Goal: Task Accomplishment & Management: Use online tool/utility

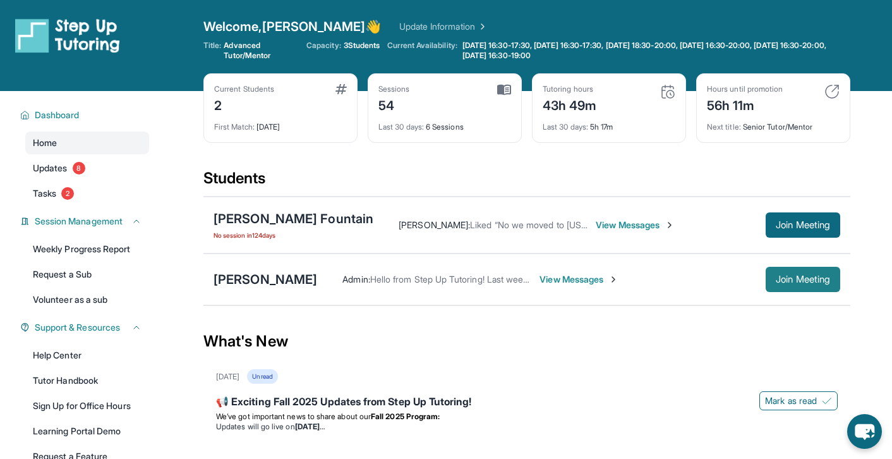
click at [827, 282] on span "Join Meeting" at bounding box center [803, 280] width 54 height 8
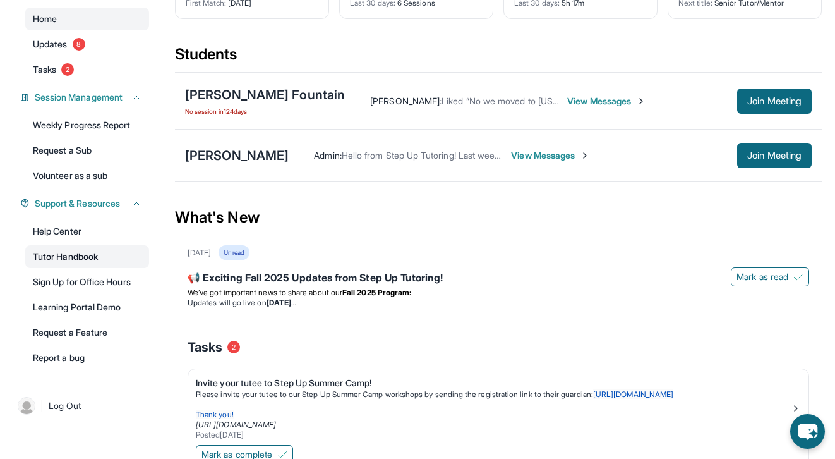
scroll to position [128, 0]
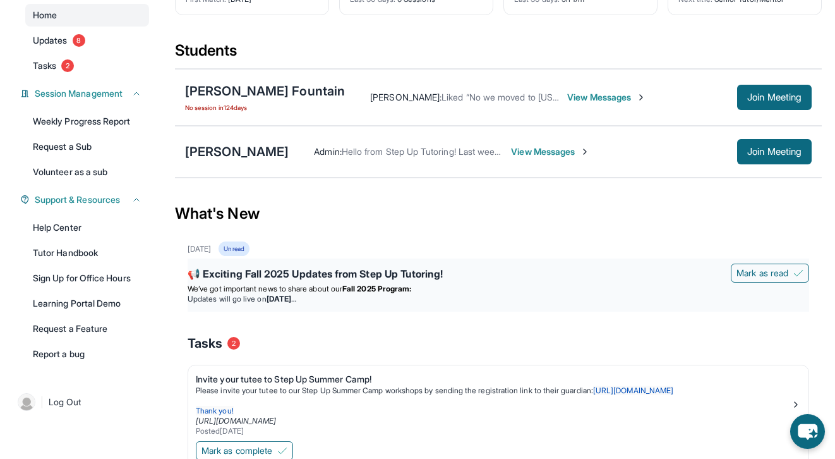
click at [334, 275] on div "📢 Exciting Fall 2025 Updates from Step Up Tutoring!" at bounding box center [499, 275] width 622 height 18
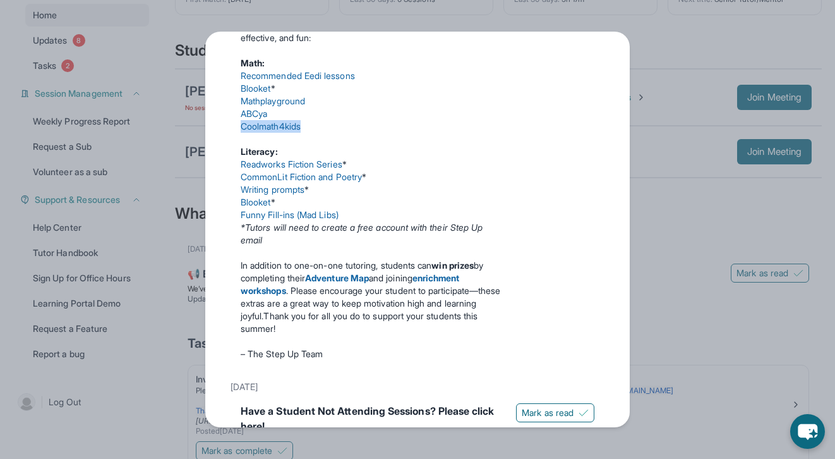
scroll to position [574, 0]
